Goal: Task Accomplishment & Management: Use online tool/utility

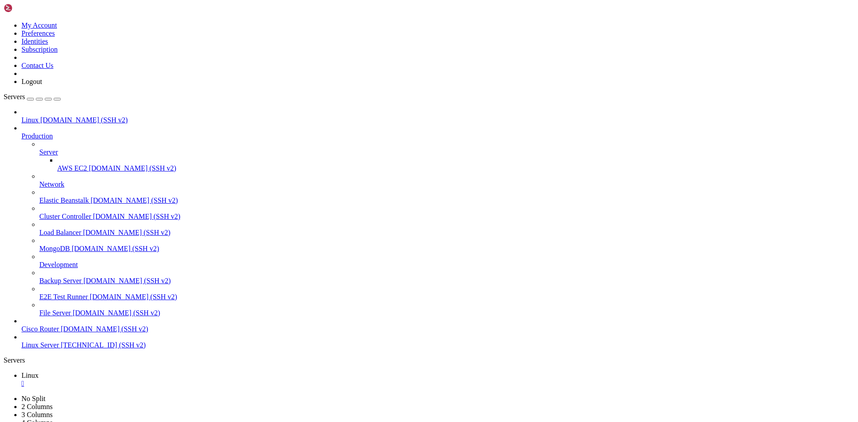
type input "/home/satis"
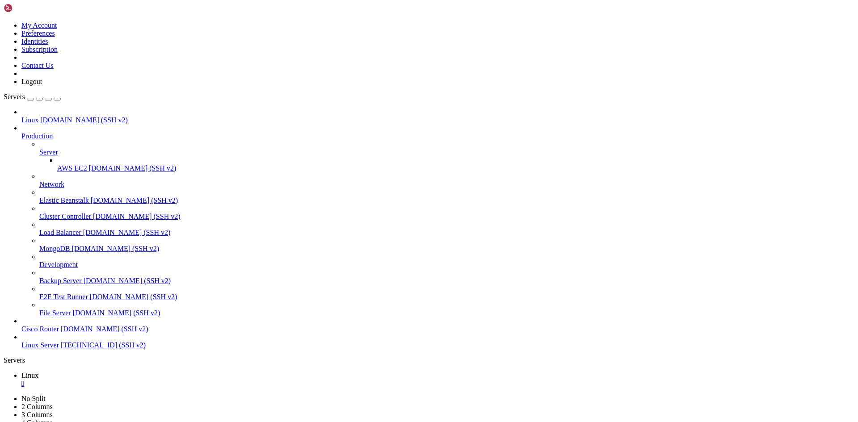
type input "/home/satis/gamefiles"
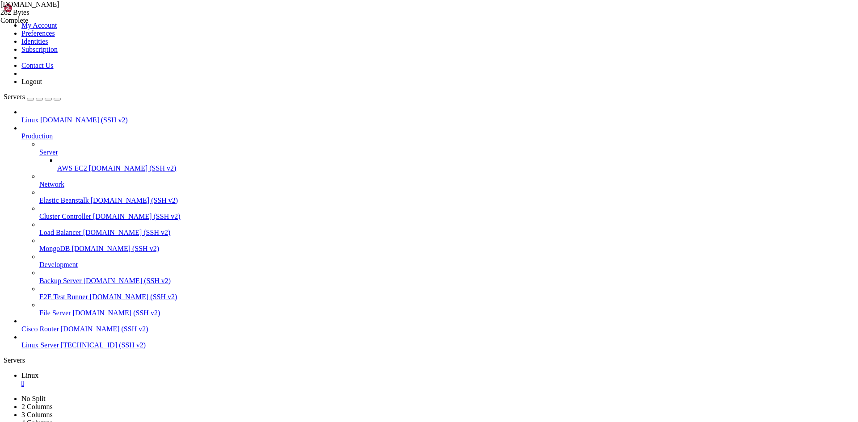
drag, startPoint x: 193, startPoint y: 25, endPoint x: 119, endPoint y: 32, distance: 74.4
drag, startPoint x: 452, startPoint y: 124, endPoint x: 471, endPoint y: 129, distance: 19.4
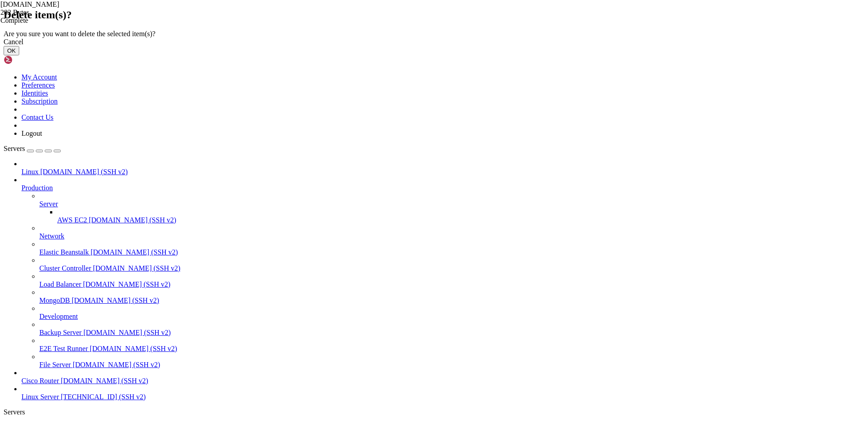
click at [19, 55] on button "OK" at bounding box center [12, 50] width 16 height 9
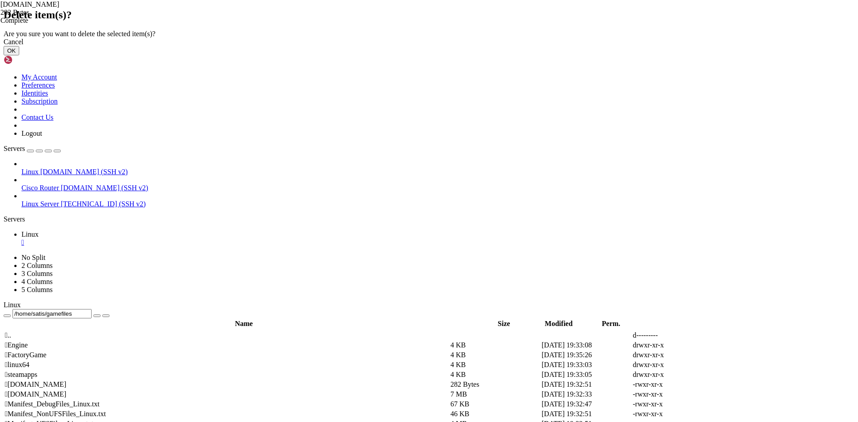
click at [19, 55] on button "OK" at bounding box center [12, 50] width 16 height 9
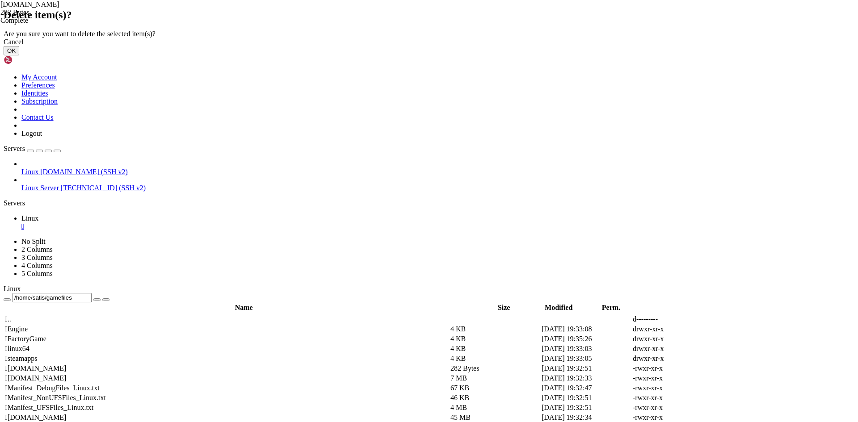
click at [19, 55] on button "OK" at bounding box center [12, 50] width 16 height 9
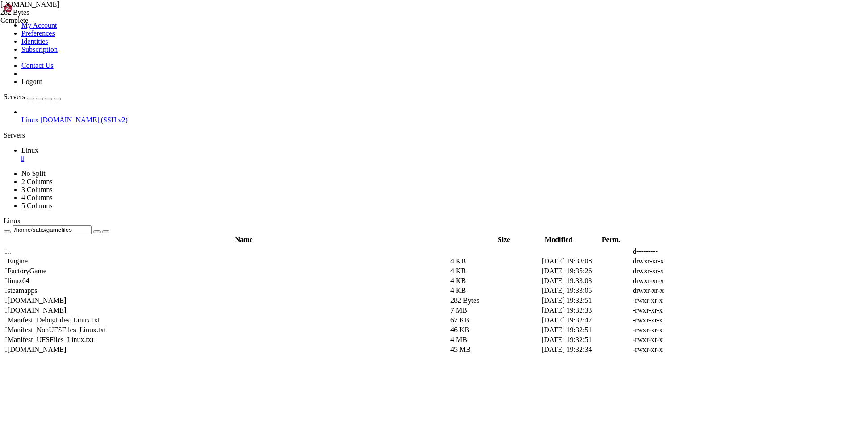
click at [185, 307] on div "Name Size Modified Perm.  .. d---------  Engine 4 KB [DATE] 19:33:08 drwxr-xr…" at bounding box center [429, 421] width 850 height 353
click at [11, 247] on span " .." at bounding box center [8, 251] width 6 height 8
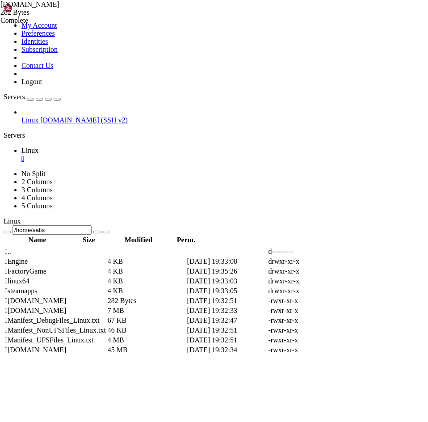
click at [106, 247] on td " .." at bounding box center [55, 251] width 102 height 9
click at [186, 247] on td at bounding box center [146, 251] width 79 height 9
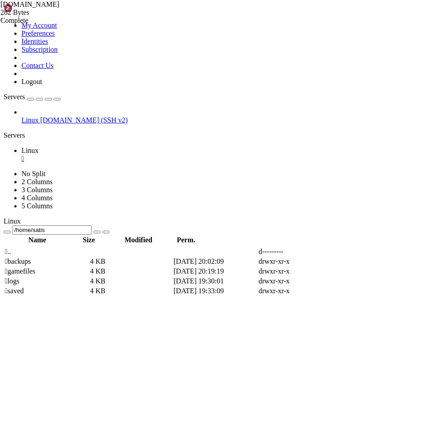
click at [172, 247] on td at bounding box center [131, 251] width 83 height 9
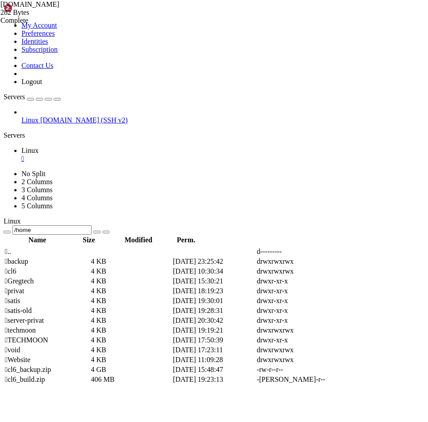
click at [90, 296] on td " satis" at bounding box center [46, 300] width 85 height 9
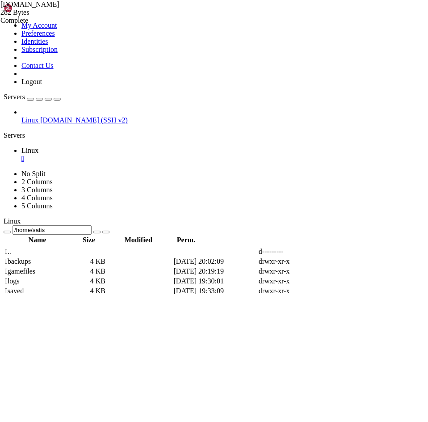
click at [35, 267] on span " gamefiles" at bounding box center [20, 271] width 30 height 8
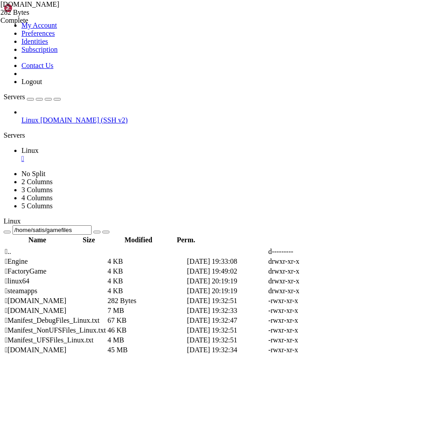
click at [46, 267] on span " FactoryGame" at bounding box center [26, 271] width 42 height 8
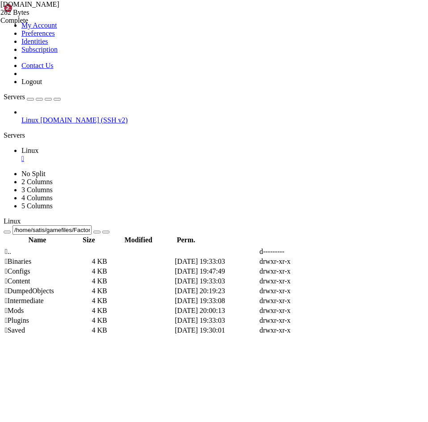
click at [30, 267] on span " Configs" at bounding box center [17, 271] width 25 height 8
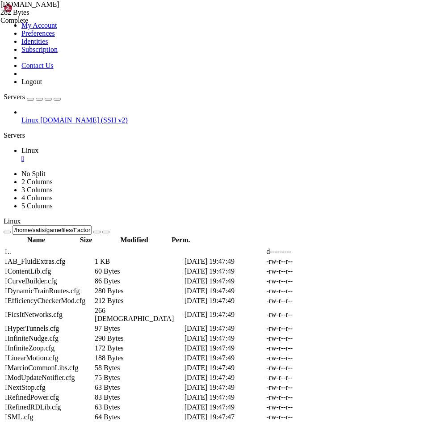
click at [11, 247] on span " .." at bounding box center [8, 251] width 6 height 8
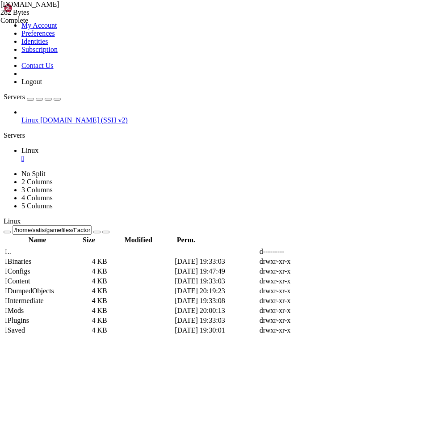
click at [90, 257] on td " Binaries" at bounding box center [47, 261] width 86 height 9
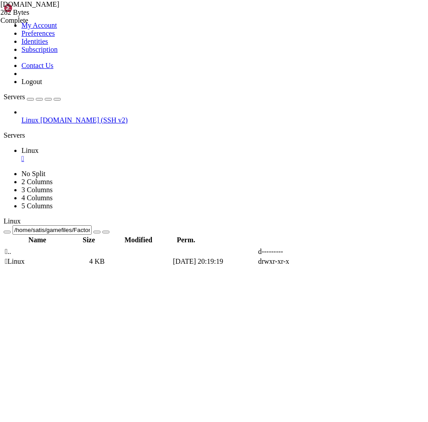
click at [11, 247] on span " .." at bounding box center [8, 251] width 6 height 8
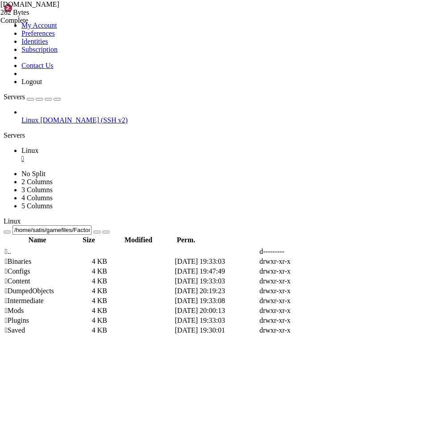
click at [31, 257] on span " Binaries" at bounding box center [18, 261] width 26 height 8
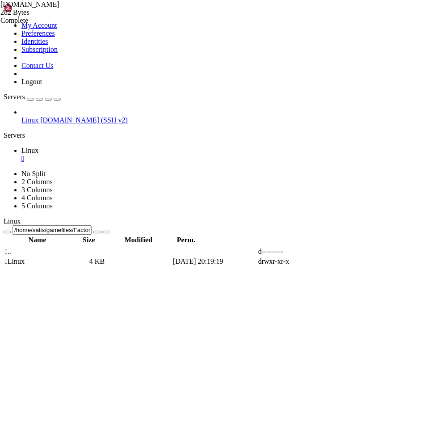
click at [25, 257] on span " Linux" at bounding box center [15, 261] width 20 height 8
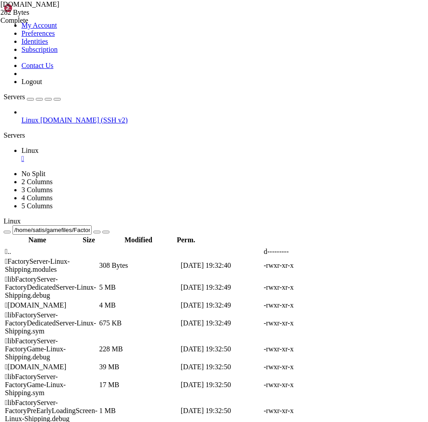
click at [11, 247] on span " .." at bounding box center [8, 251] width 6 height 8
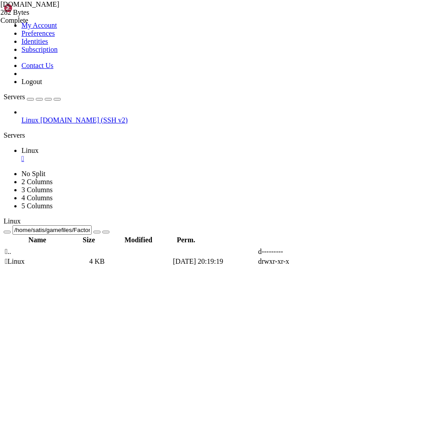
click at [25, 257] on span " Linux" at bounding box center [15, 261] width 20 height 8
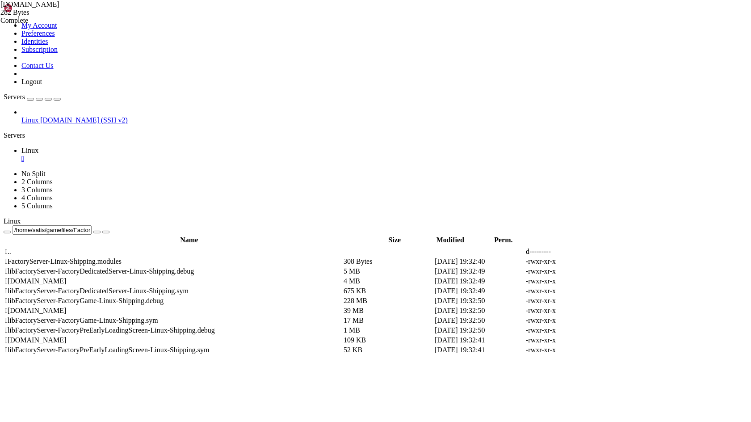
click at [617, 261] on icon at bounding box center [617, 261] width 0 height 0
click at [159, 235] on th "Name" at bounding box center [188, 239] width 369 height 9
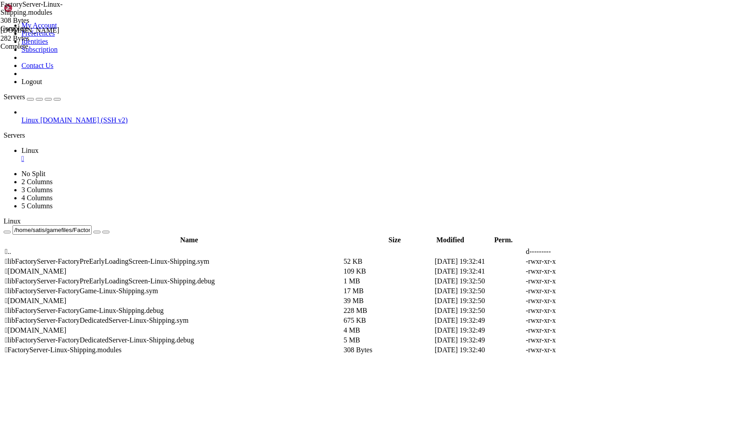
click at [159, 235] on th "Name" at bounding box center [188, 239] width 369 height 9
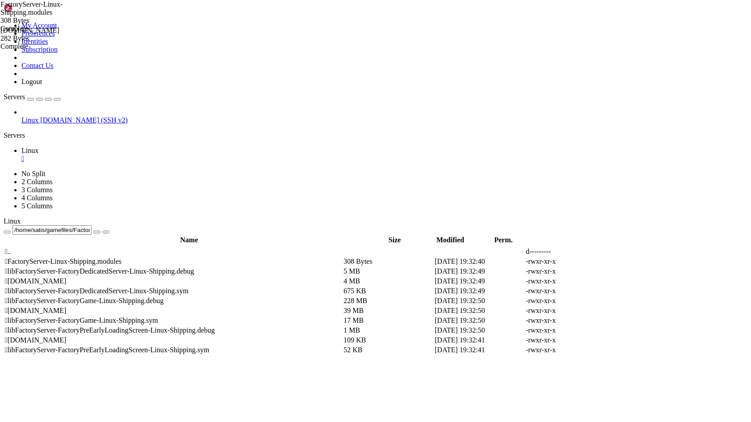
click at [11, 247] on span " .." at bounding box center [8, 251] width 6 height 8
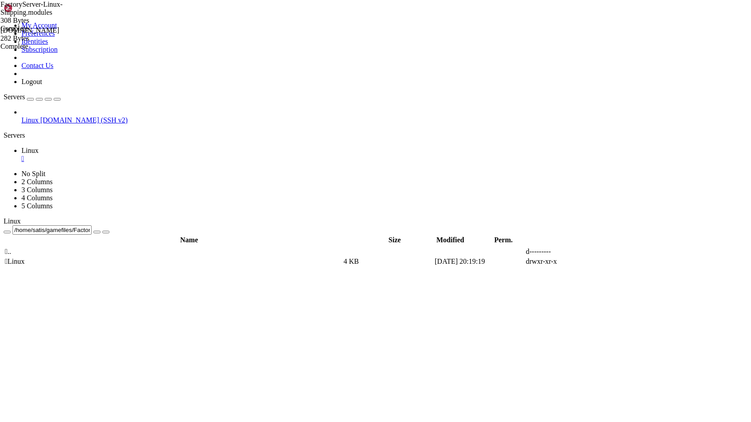
click at [11, 247] on span " .." at bounding box center [8, 251] width 6 height 8
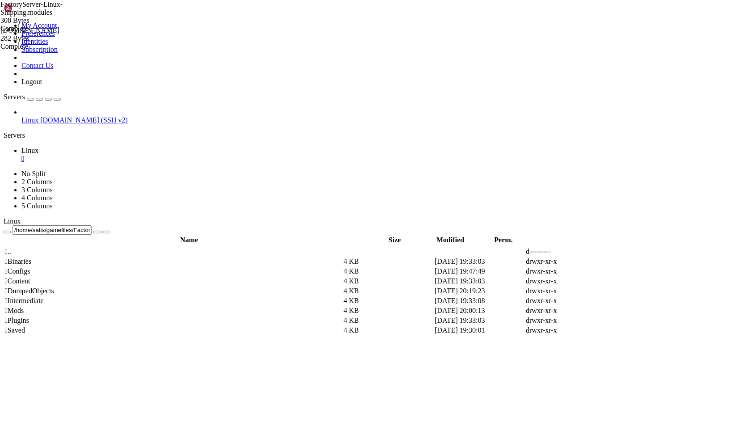
click at [30, 277] on span " Content" at bounding box center [17, 281] width 25 height 8
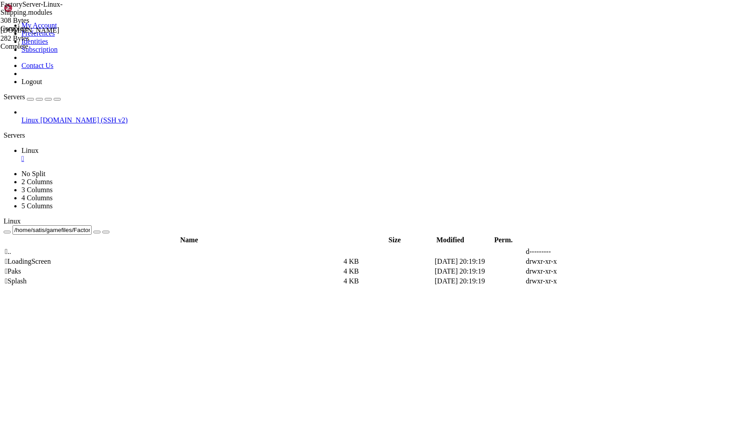
click at [27, 277] on span " Splash" at bounding box center [16, 281] width 22 height 8
click at [198, 247] on td " .." at bounding box center [173, 251] width 338 height 9
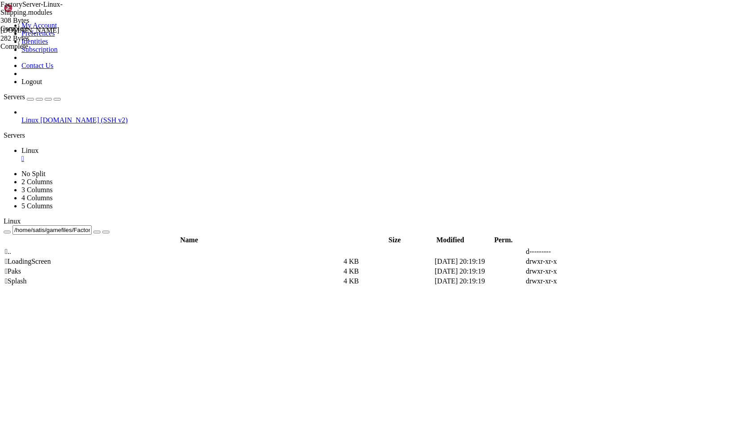
click at [198, 247] on td " .." at bounding box center [173, 251] width 338 height 9
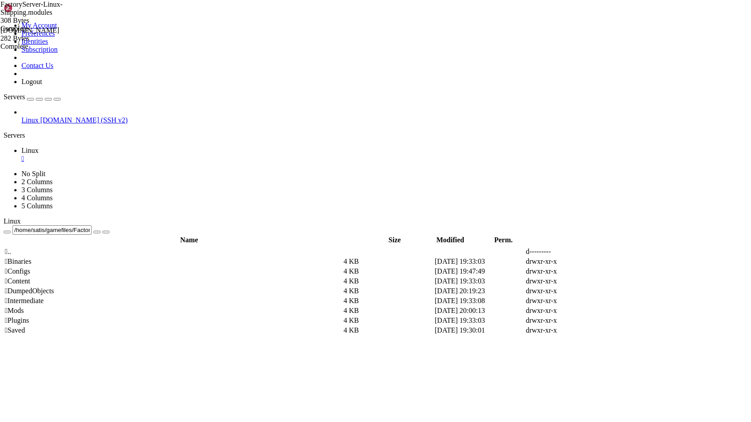
click at [197, 326] on td " Saved" at bounding box center [173, 330] width 338 height 9
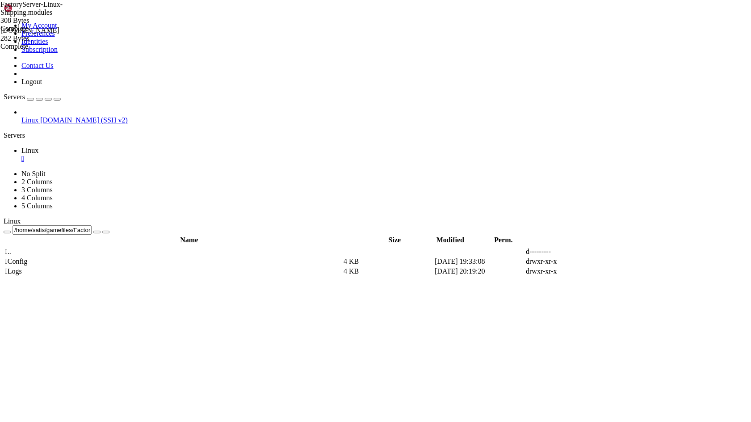
click at [178, 247] on td " .." at bounding box center [173, 251] width 338 height 9
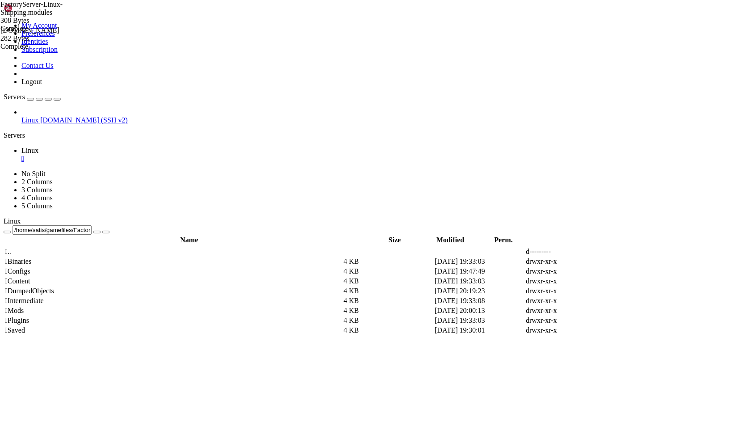
click at [25, 326] on span " Saved" at bounding box center [15, 330] width 20 height 8
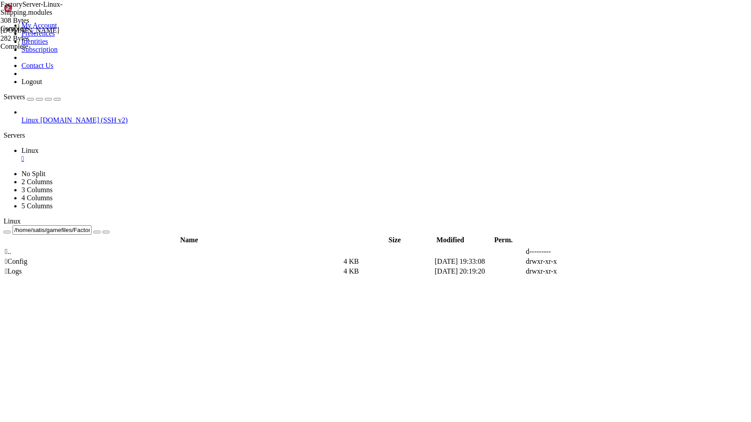
click at [145, 257] on td " Config" at bounding box center [173, 261] width 338 height 9
click at [43, 267] on span " LinuxServer" at bounding box center [24, 271] width 38 height 8
click at [617, 271] on icon at bounding box center [617, 271] width 0 height 0
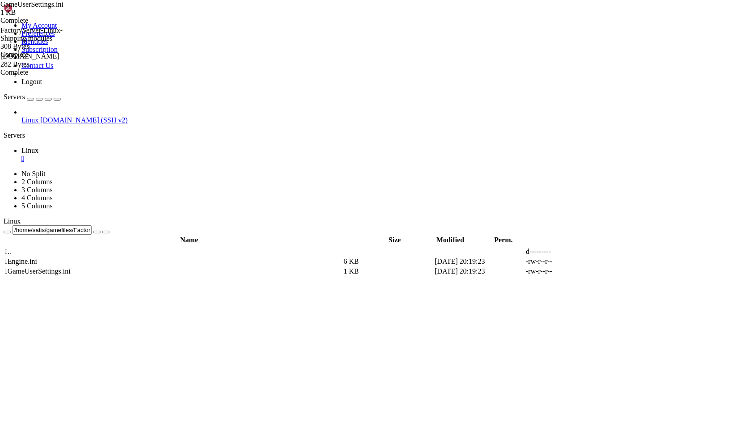
click at [617, 261] on icon at bounding box center [617, 261] width 0 height 0
click at [190, 245] on div "Name Size Modified Perm.  .. d---------  Engine.ini 6 KB [DATE] 20:19:23 -rw-…" at bounding box center [376, 421] width 744 height 353
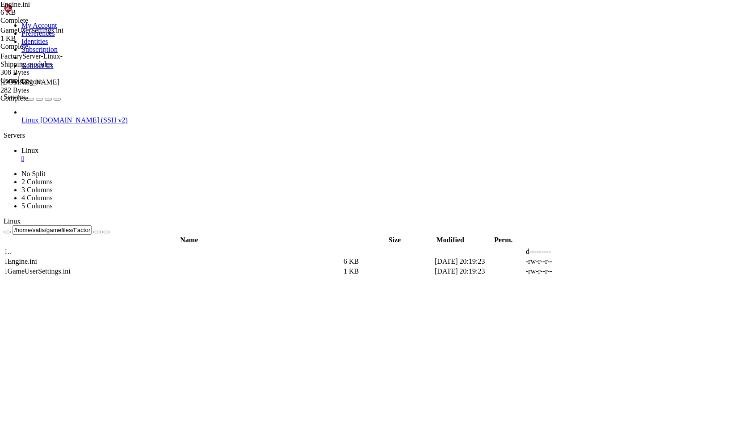
click at [8, 247] on span "" at bounding box center [6, 251] width 3 height 8
click at [165, 247] on td " .." at bounding box center [173, 251] width 338 height 9
click at [11, 247] on span " .." at bounding box center [8, 251] width 6 height 8
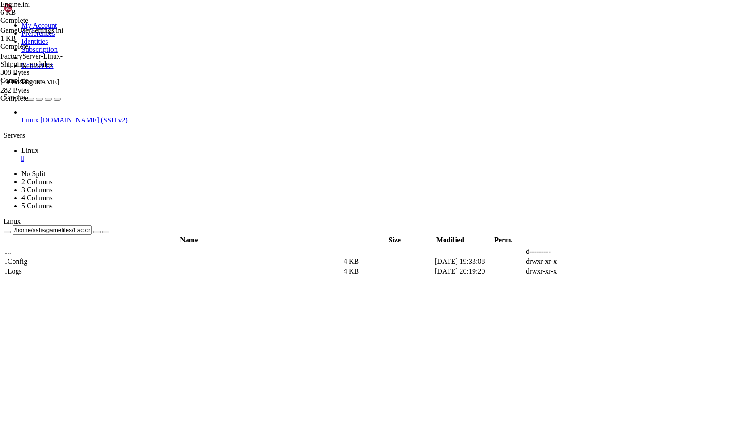
click at [11, 247] on span " .." at bounding box center [8, 251] width 6 height 8
type input "/home/satis/gamefiles/FactoryGame"
